Goal: Transaction & Acquisition: Purchase product/service

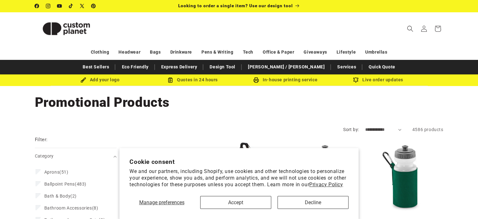
scroll to position [31, 0]
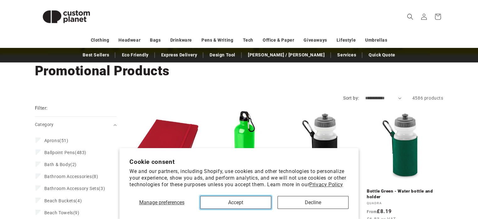
click at [242, 205] on button "Accept" at bounding box center [235, 202] width 71 height 13
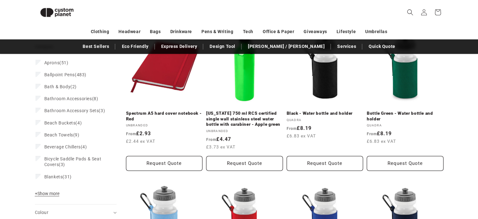
scroll to position [86, 0]
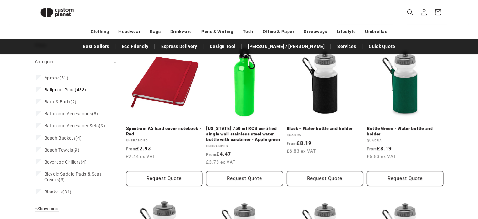
click at [67, 87] on span "Ballpoint Pens" at bounding box center [59, 89] width 31 height 5
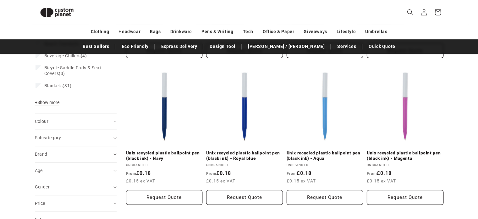
scroll to position [211, 0]
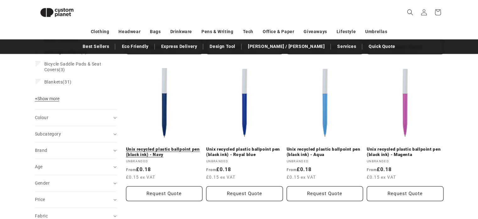
click at [170, 146] on link "Unix recycled plastic ballpoint pen (black ink) - Navy" at bounding box center [164, 151] width 77 height 11
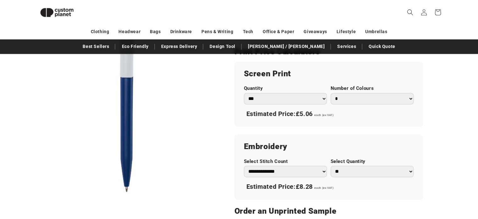
scroll to position [368, 0]
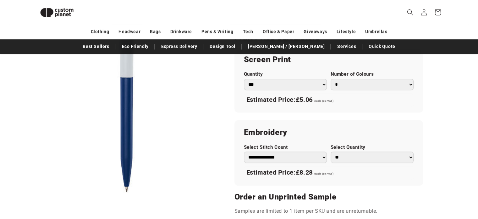
click at [323, 84] on select "*** *** *** **** **** **** ***** *****" at bounding box center [285, 84] width 83 height 11
select select "**"
click at [244, 79] on select "*** *** *** **** **** **** ***** *****" at bounding box center [285, 84] width 83 height 11
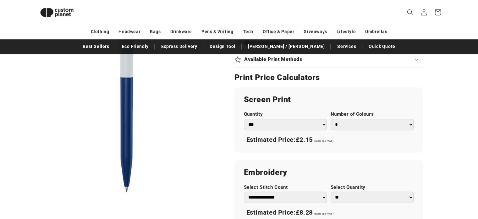
scroll to position [368, 0]
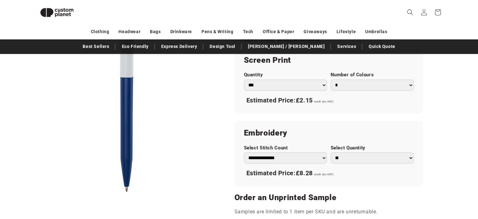
click at [353, 87] on select "* * * * * * *" at bounding box center [372, 84] width 83 height 11
click at [331, 79] on select "* * * * * * *" at bounding box center [372, 84] width 83 height 11
click at [353, 83] on select "* * * * * * *" at bounding box center [372, 84] width 83 height 11
select select "*"
click at [331, 79] on select "* * * * * * *" at bounding box center [372, 84] width 83 height 11
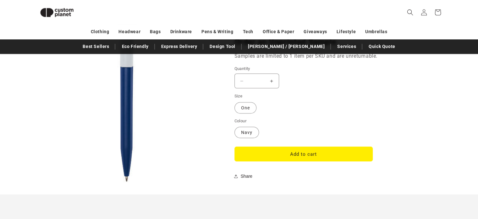
scroll to position [525, 0]
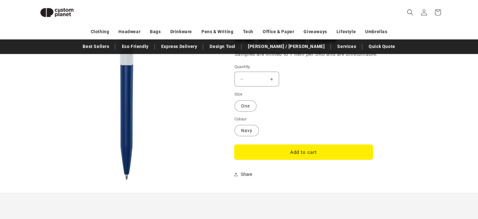
click at [312, 150] on button "Add to cart" at bounding box center [304, 151] width 138 height 15
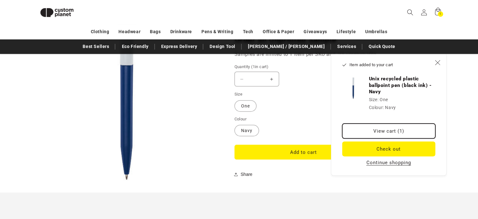
click at [402, 128] on link "View cart (1)" at bounding box center [389, 130] width 93 height 15
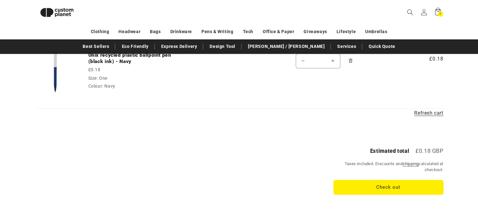
scroll to position [23, 0]
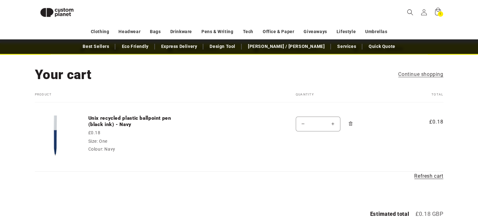
click at [321, 124] on input "*" at bounding box center [318, 123] width 16 height 15
click at [394, 128] on div "Quantity Decrease quantity for Unix recycled plastic ballpoint pen (black ink) …" at bounding box center [348, 124] width 105 height 18
type input "*"
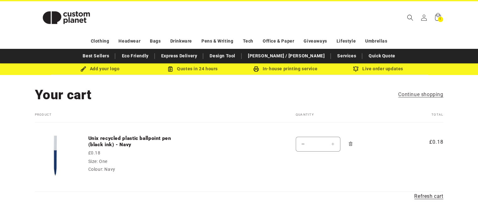
scroll to position [0, 0]
